Goal: Transaction & Acquisition: Purchase product/service

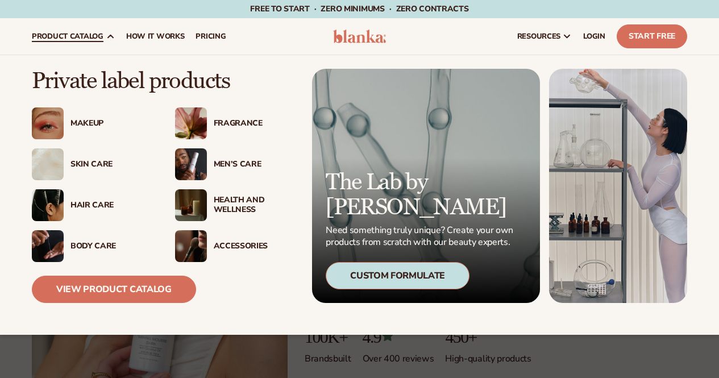
click at [209, 126] on div "Fragrance" at bounding box center [251, 124] width 89 height 10
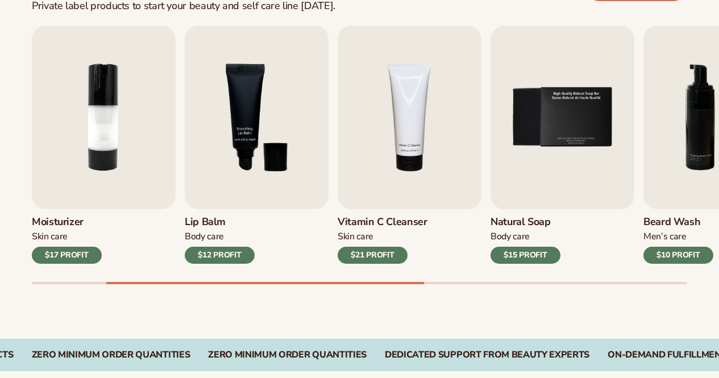
scroll to position [375, 0]
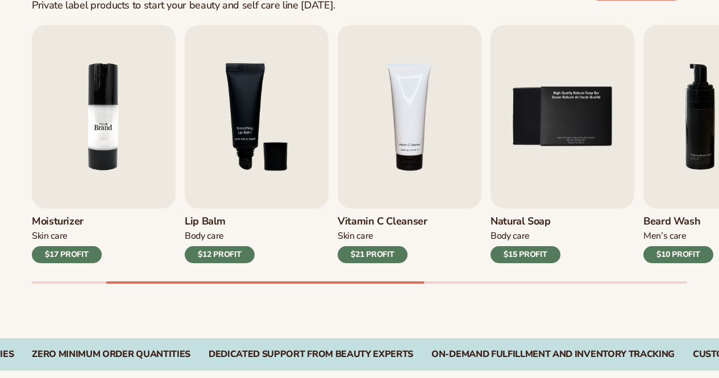
click at [110, 175] on img "2 / 9" at bounding box center [104, 117] width 144 height 184
click at [134, 137] on img "2 / 9" at bounding box center [104, 117] width 144 height 184
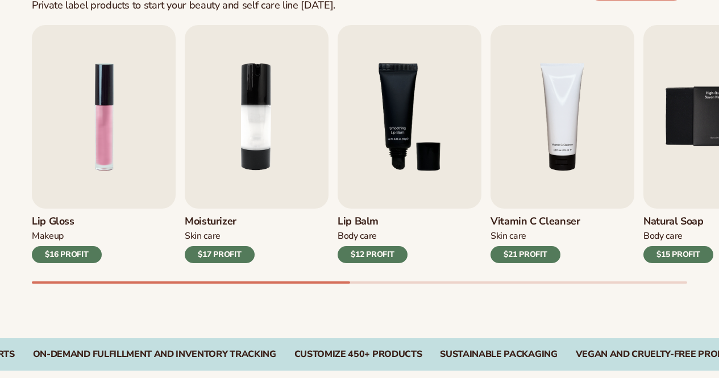
click at [391, 249] on div "$12 PROFIT" at bounding box center [373, 254] width 70 height 17
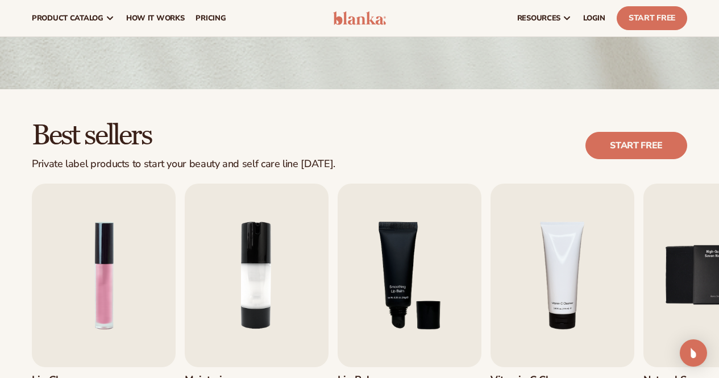
scroll to position [188, 0]
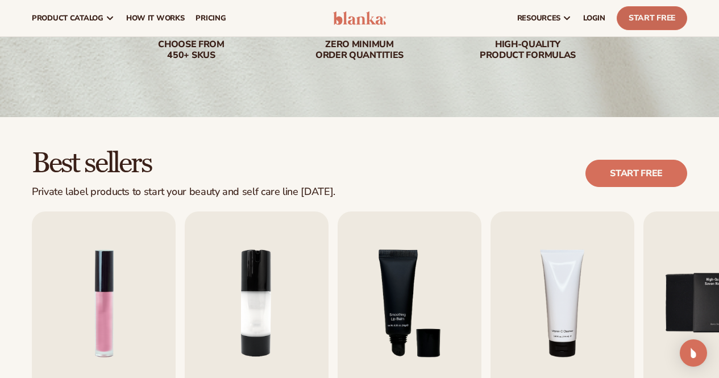
click at [666, 15] on link "Start Free" at bounding box center [652, 18] width 71 height 24
